Goal: Transaction & Acquisition: Purchase product/service

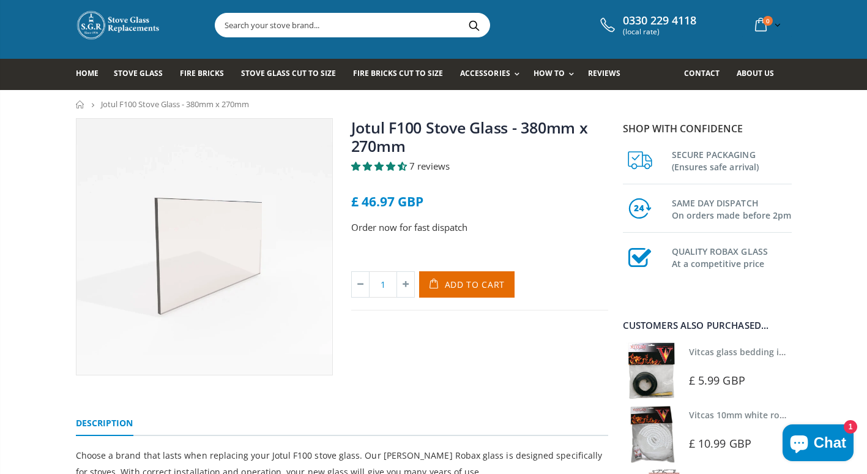
scroll to position [32, 0]
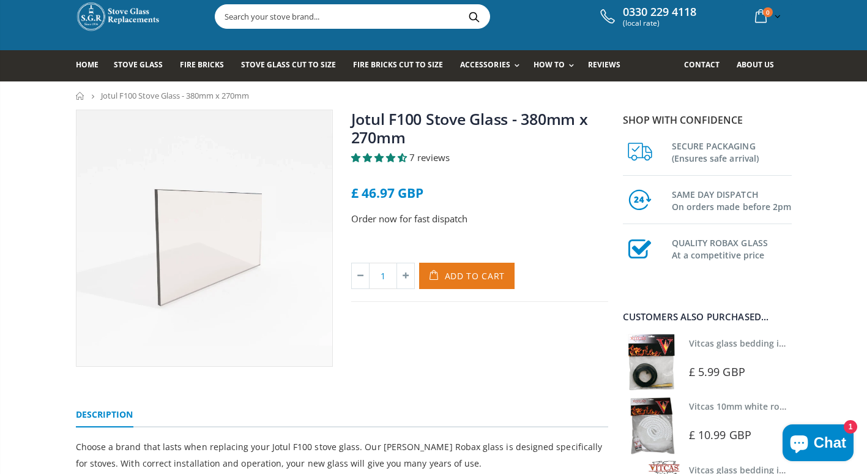
click at [459, 273] on span "Add to Cart" at bounding box center [475, 276] width 61 height 12
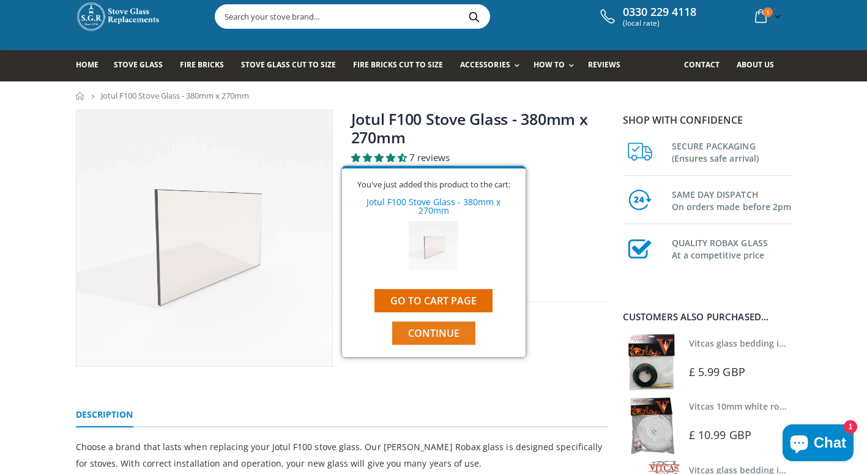
click at [455, 326] on span "Continue" at bounding box center [433, 332] width 51 height 13
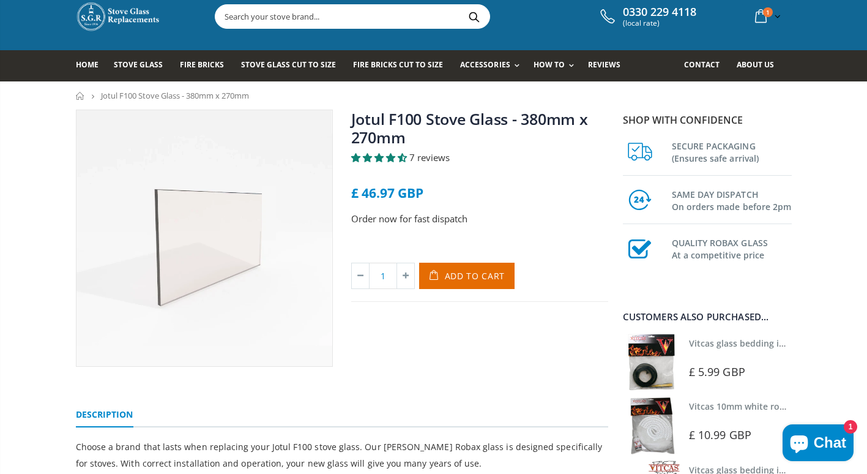
click at [727, 406] on link "Vitcas 10mm white rope kit - includes rope seal and glue!" at bounding box center [809, 406] width 240 height 12
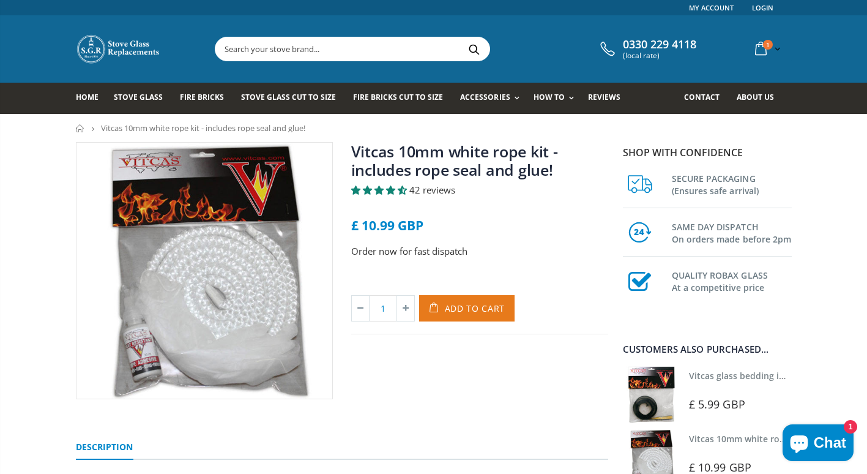
click at [466, 303] on span "Add to Cart" at bounding box center [475, 308] width 61 height 12
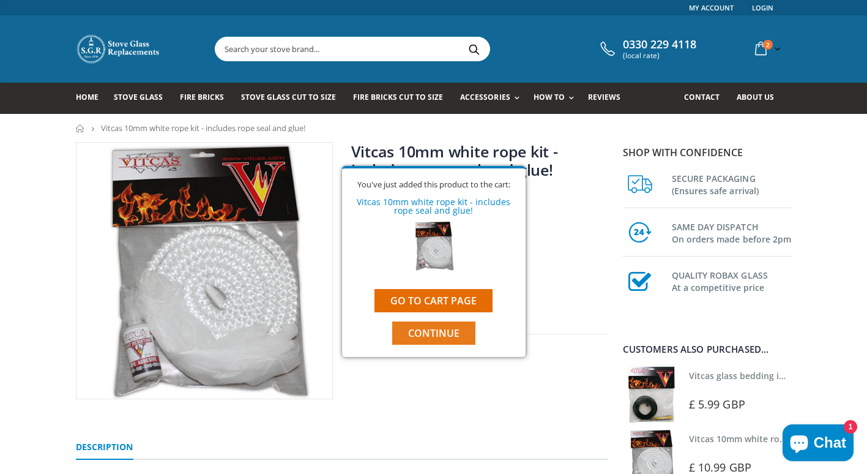
click at [447, 329] on span "Continue" at bounding box center [433, 332] width 51 height 13
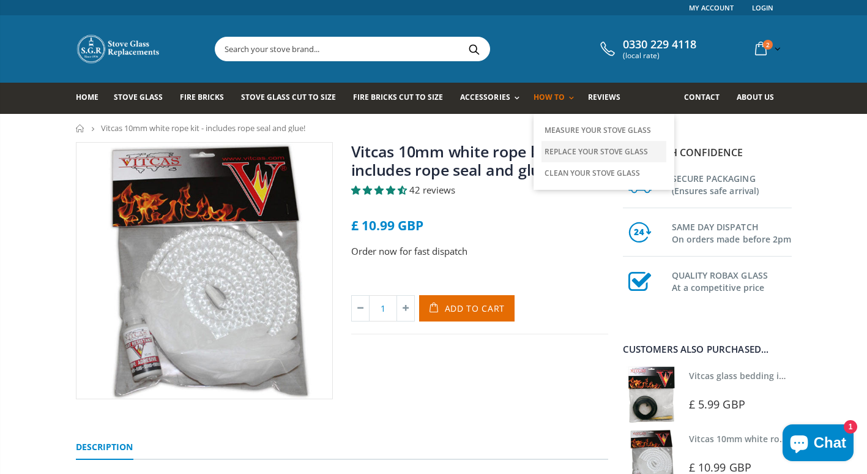
click at [561, 147] on link "Replace Your Stove Glass" at bounding box center [603, 151] width 125 height 21
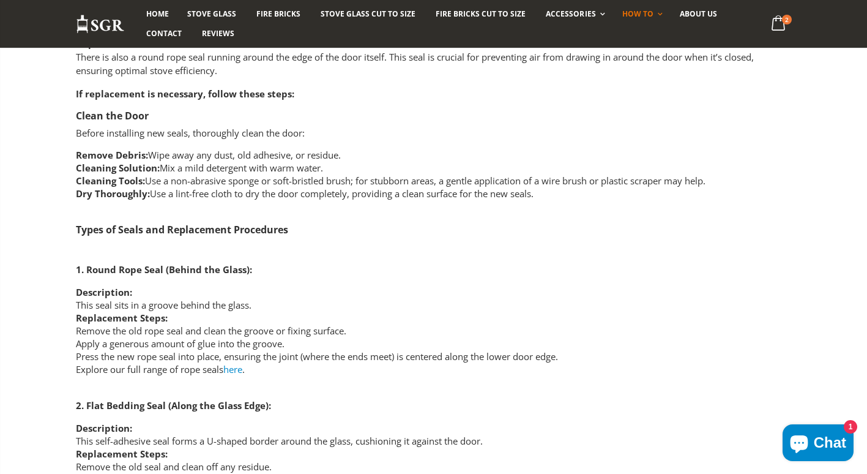
scroll to position [1812, 0]
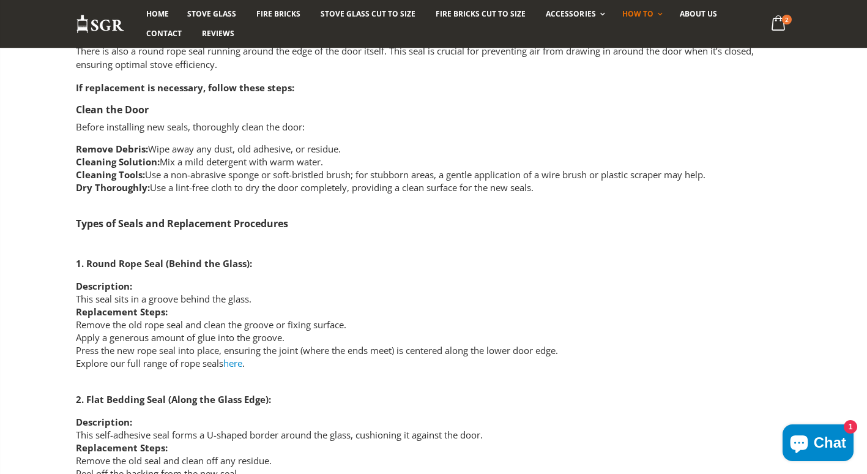
drag, startPoint x: 865, startPoint y: 220, endPoint x: 864, endPoint y: 229, distance: 8.6
click at [864, 229] on div "Home How To Replace Your Stove Glass How To Replace Your Stove Glass Welcome to…" at bounding box center [433, 418] width 867 height 4232
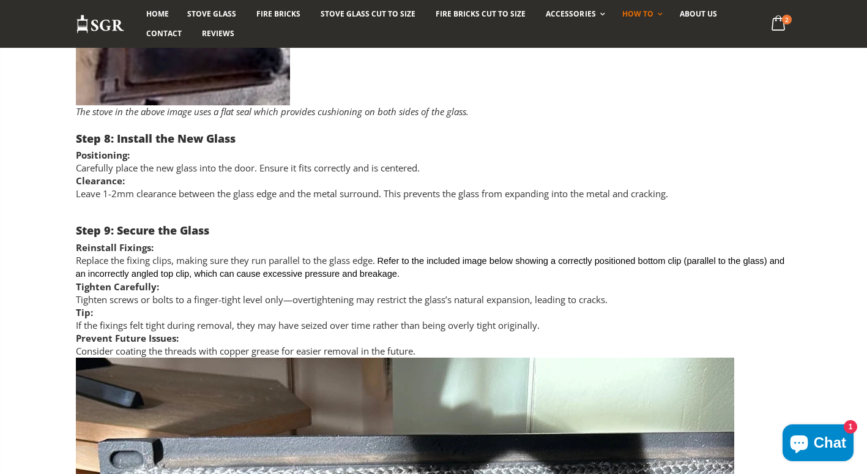
scroll to position [3030, 0]
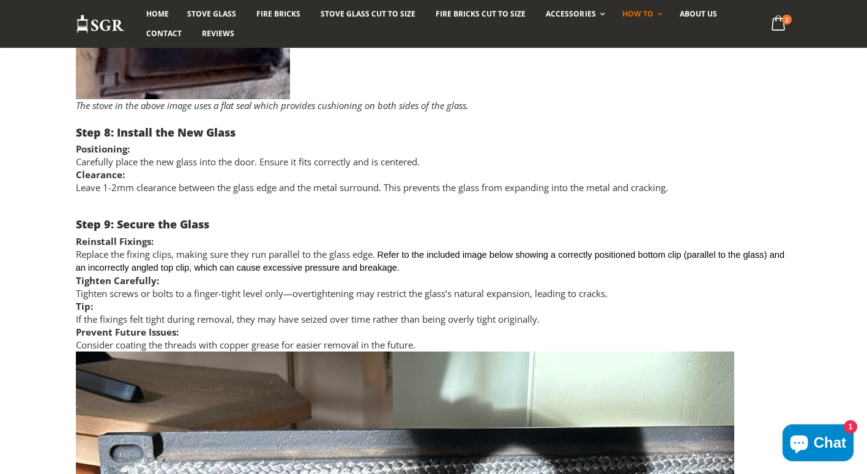
drag, startPoint x: 860, startPoint y: 341, endPoint x: 808, endPoint y: 242, distance: 111.6
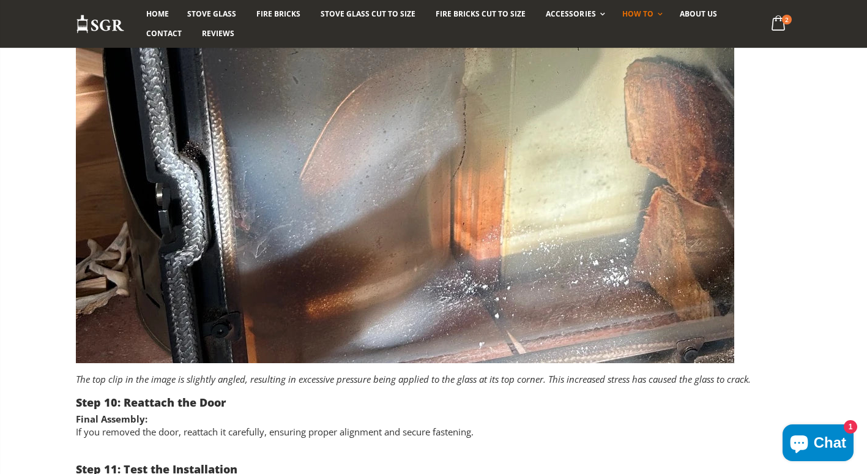
scroll to position [3680, 0]
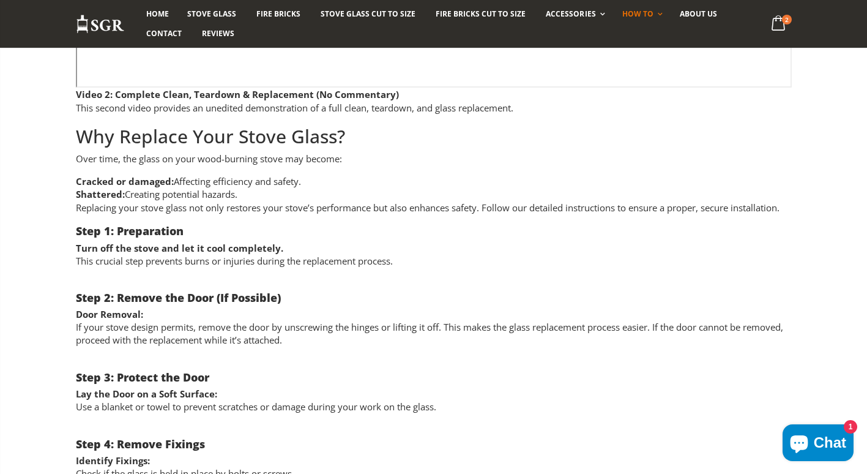
scroll to position [857, 0]
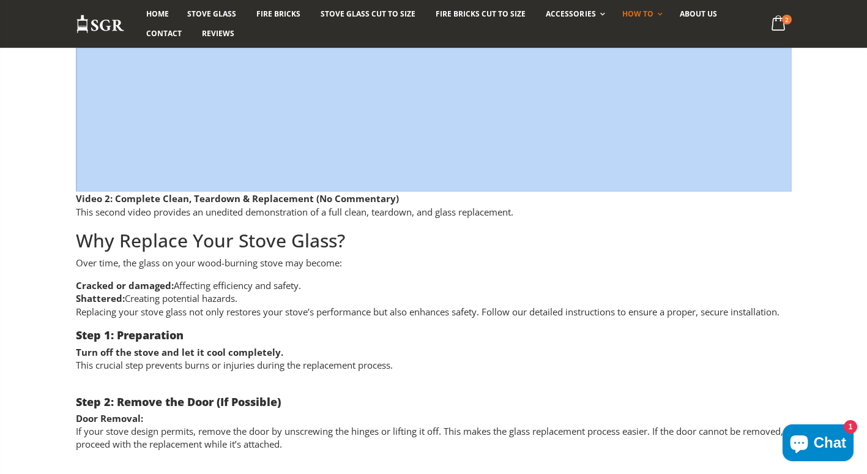
drag, startPoint x: 853, startPoint y: 117, endPoint x: 842, endPoint y: 40, distance: 78.0
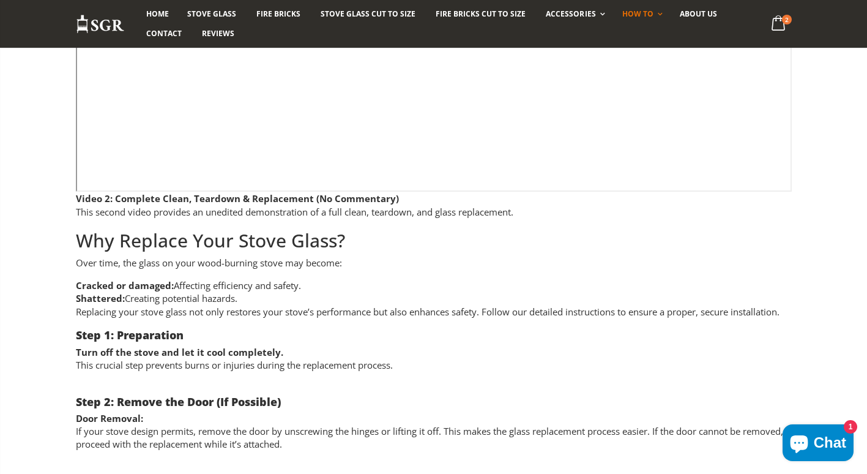
drag, startPoint x: 842, startPoint y: 40, endPoint x: 838, endPoint y: 193, distance: 153.0
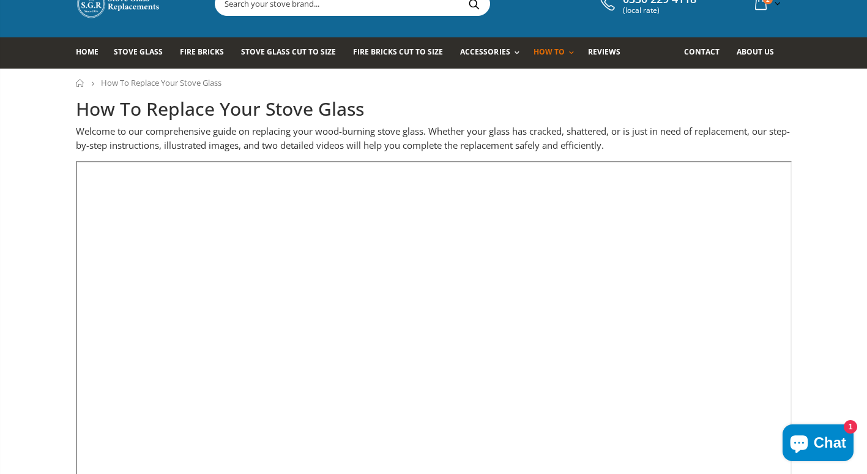
scroll to position [0, 0]
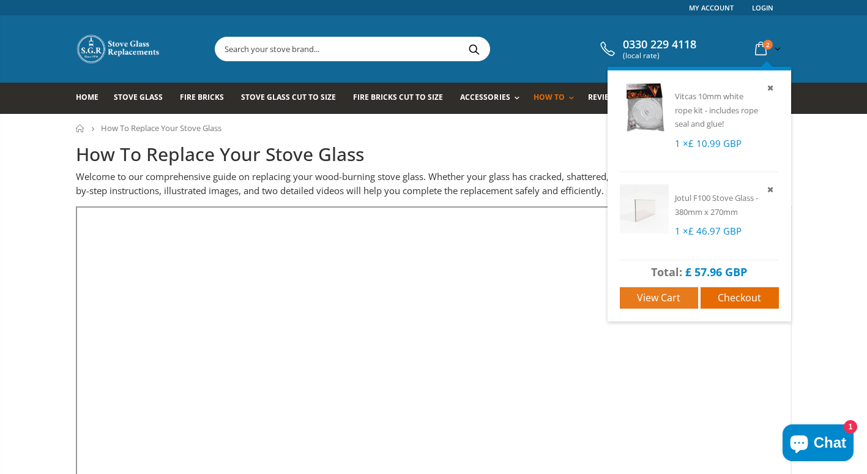
click at [674, 288] on link "View cart" at bounding box center [659, 297] width 78 height 21
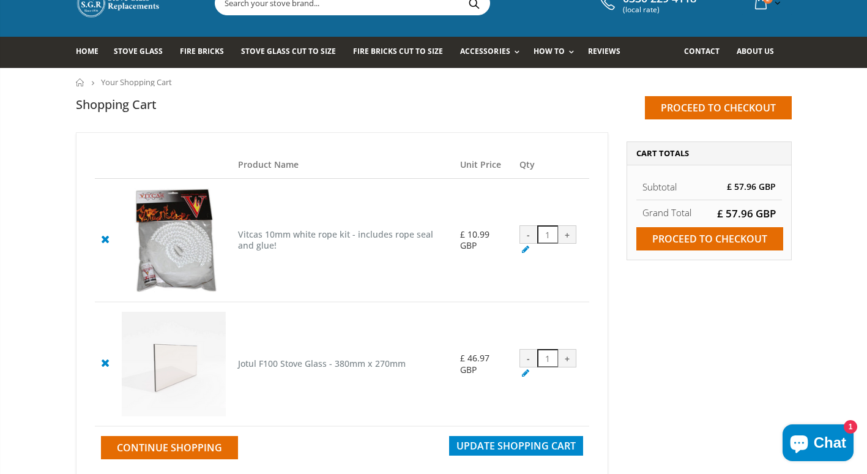
scroll to position [49, 0]
